Goal: Transaction & Acquisition: Purchase product/service

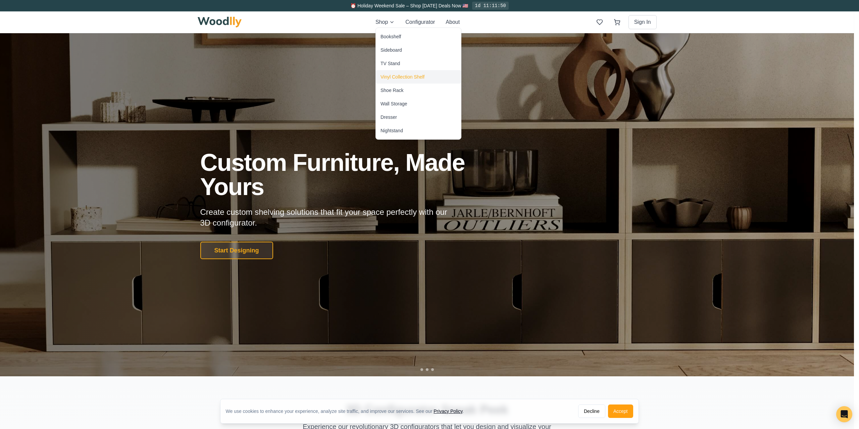
click at [386, 77] on div "Vinyl Collection Shelf" at bounding box center [402, 76] width 44 height 7
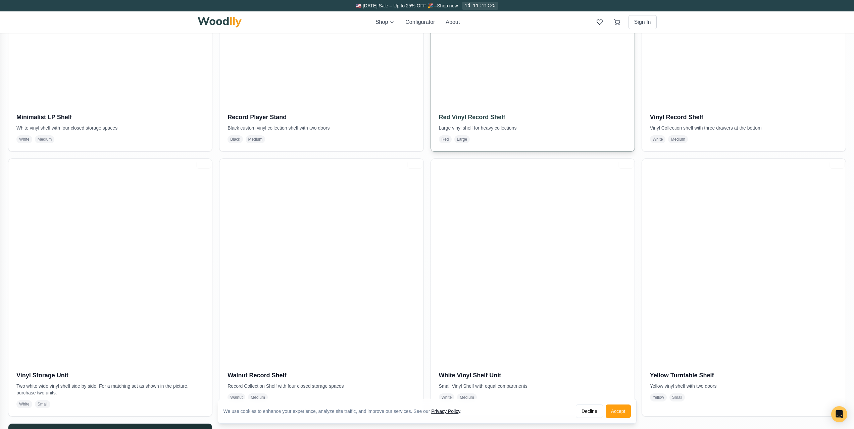
scroll to position [635, 0]
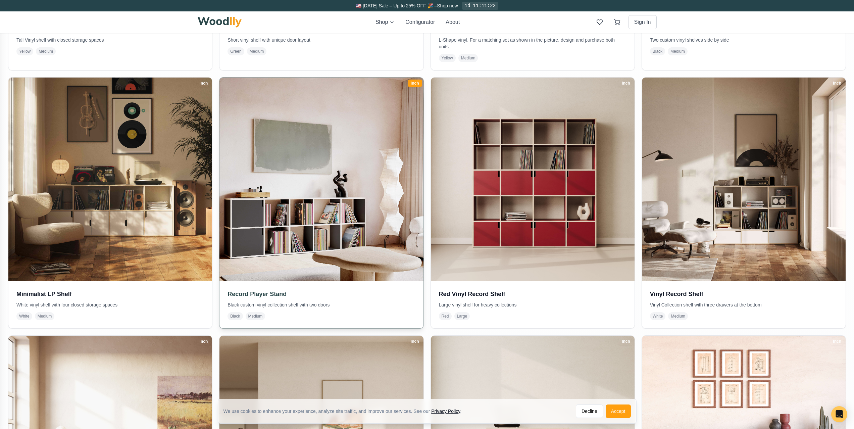
click at [321, 214] on img at bounding box center [321, 179] width 214 height 214
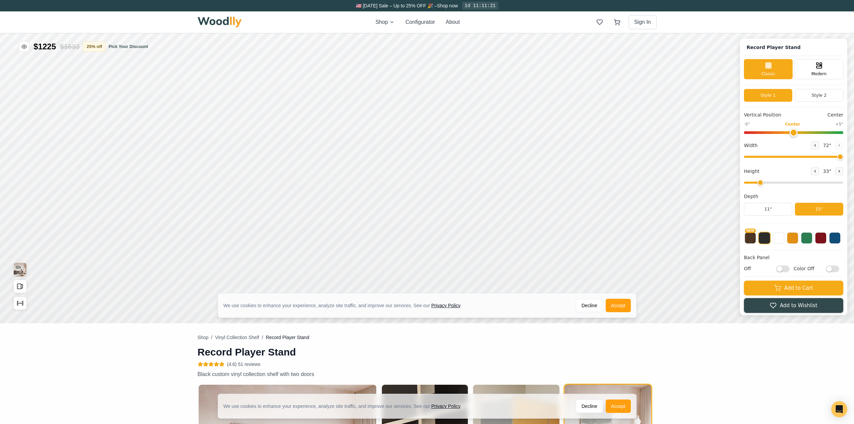
type input "72"
type input "2"
click at [823, 74] on span "Modern" at bounding box center [818, 73] width 15 height 6
click at [787, 73] on div "Classic" at bounding box center [768, 68] width 49 height 20
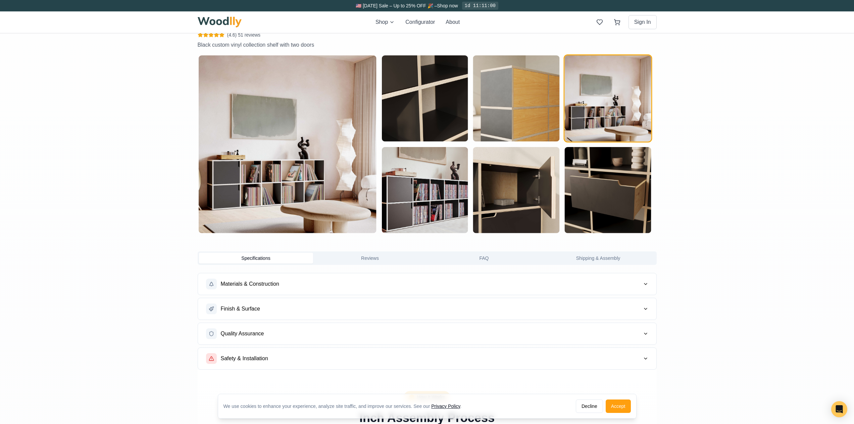
scroll to position [506, 0]
